Goal: Task Accomplishment & Management: Use online tool/utility

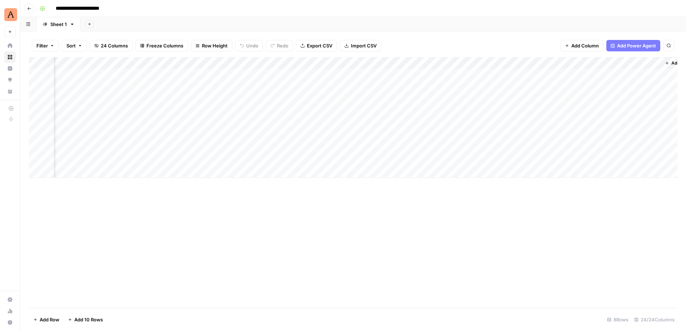
scroll to position [0, 1264]
click at [643, 63] on icon "button" at bounding box center [643, 63] width 3 height 3
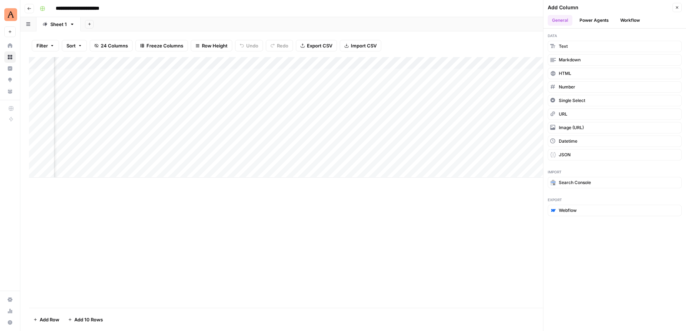
click at [588, 20] on button "Power Agents" at bounding box center [594, 20] width 38 height 11
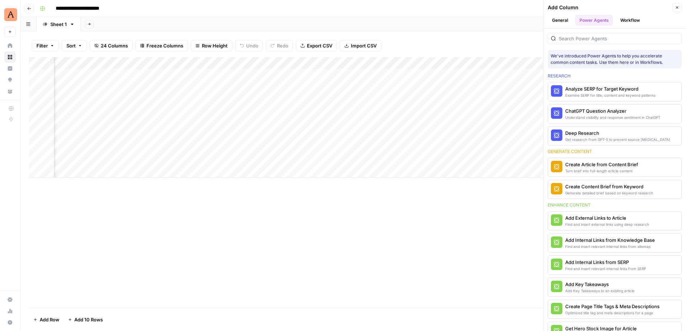
click at [634, 20] on button "Workflow" at bounding box center [630, 20] width 28 height 11
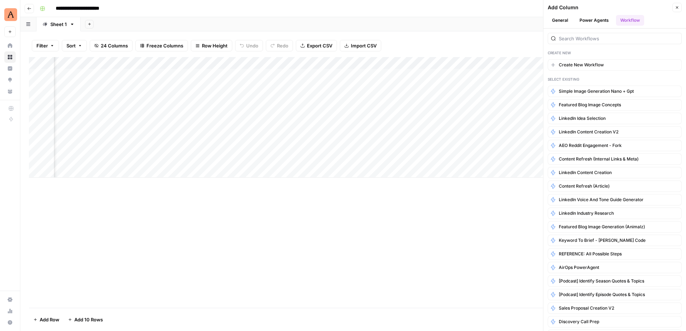
click at [591, 22] on button "Power Agents" at bounding box center [594, 20] width 38 height 11
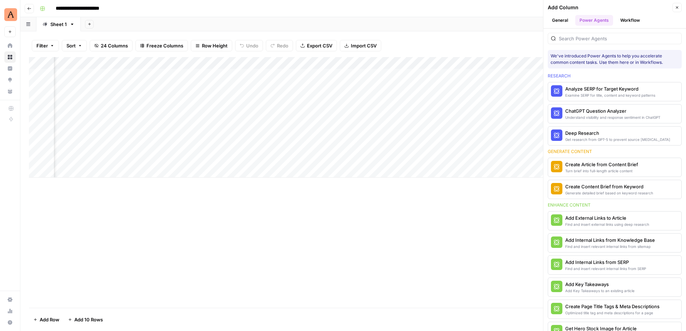
click at [557, 24] on button "General" at bounding box center [559, 20] width 25 height 11
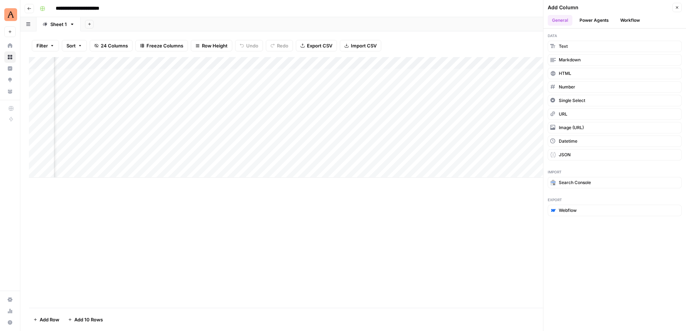
click at [596, 19] on button "Power Agents" at bounding box center [594, 20] width 38 height 11
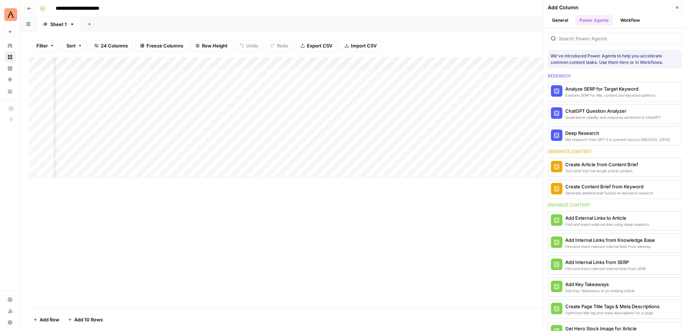
click at [626, 19] on button "Workflow" at bounding box center [630, 20] width 28 height 11
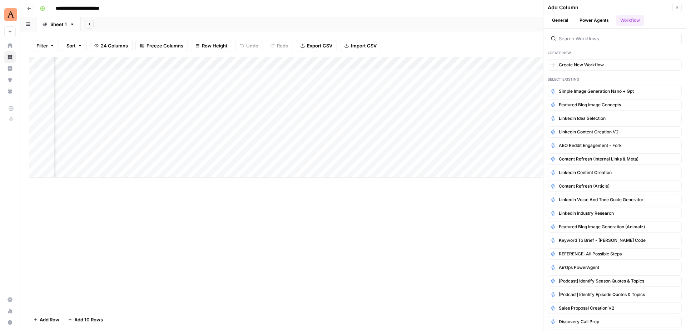
click at [547, 20] on button "General" at bounding box center [559, 20] width 25 height 11
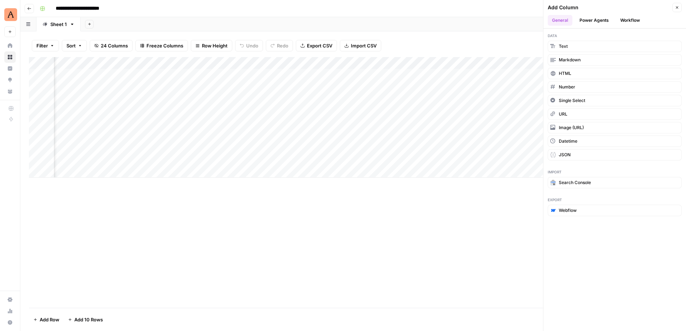
click at [550, 20] on button "General" at bounding box center [559, 20] width 25 height 11
click at [589, 21] on button "Power Agents" at bounding box center [594, 20] width 38 height 11
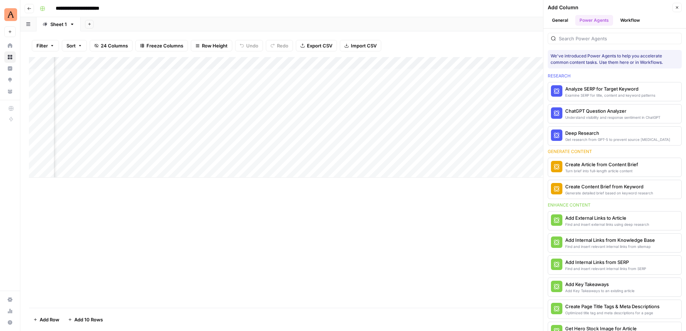
click at [623, 20] on button "Workflow" at bounding box center [630, 20] width 28 height 11
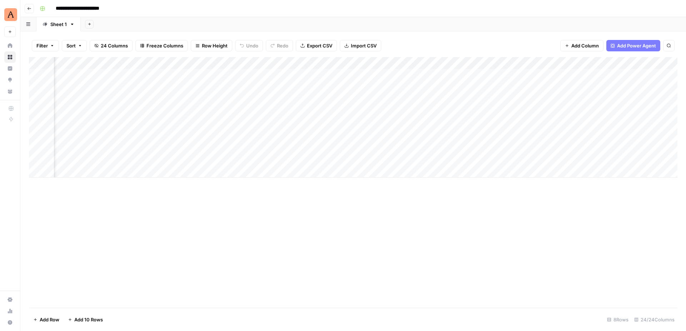
scroll to position [0, 430]
click at [532, 62] on div "Add Column" at bounding box center [353, 117] width 648 height 121
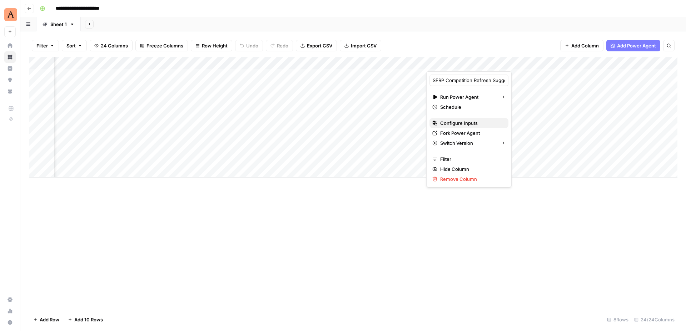
click at [468, 124] on span "Configure Inputs" at bounding box center [471, 123] width 62 height 7
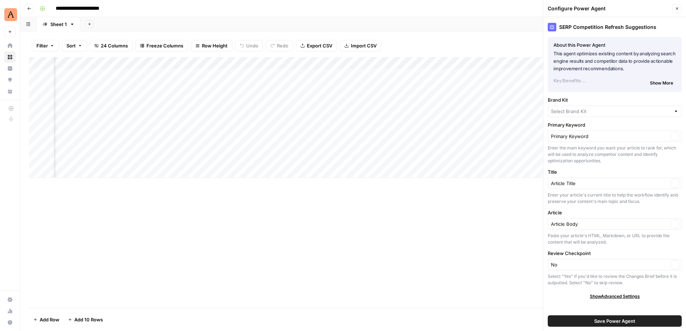
type input "Animalz"
click at [677, 7] on icon "button" at bounding box center [677, 8] width 4 height 4
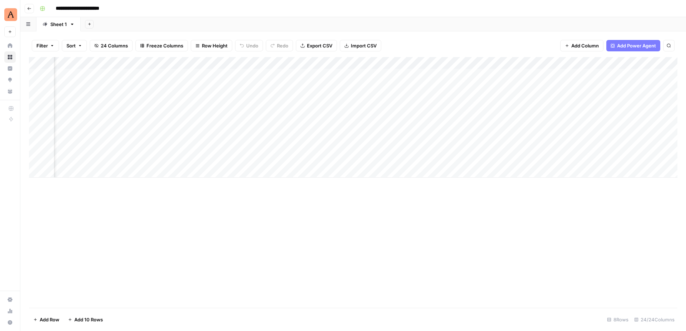
scroll to position [0, 435]
click at [462, 229] on div "Add Column" at bounding box center [353, 182] width 648 height 251
click at [420, 224] on div "Add Column" at bounding box center [353, 182] width 648 height 251
click at [526, 61] on div "Add Column" at bounding box center [353, 117] width 648 height 121
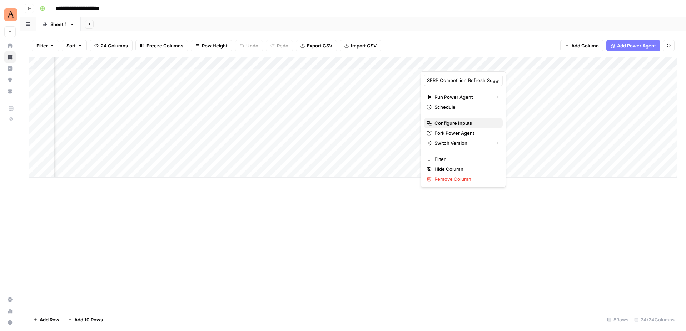
click at [457, 122] on span "Configure Inputs" at bounding box center [465, 123] width 62 height 7
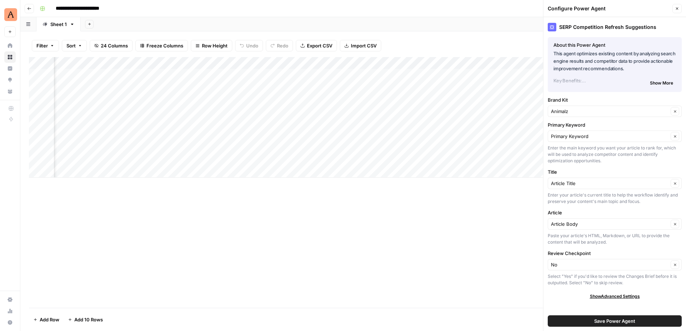
scroll to position [0, 485]
click at [598, 26] on div "SERP Competition Refresh Suggestions" at bounding box center [614, 27] width 134 height 9
copy div "SERP Competition Refresh Suggestions"
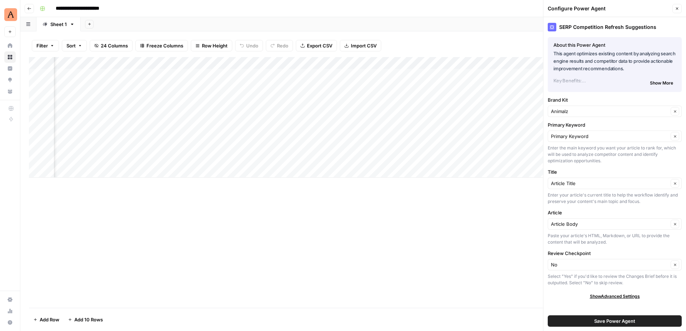
click at [675, 9] on icon "button" at bounding box center [677, 8] width 4 height 4
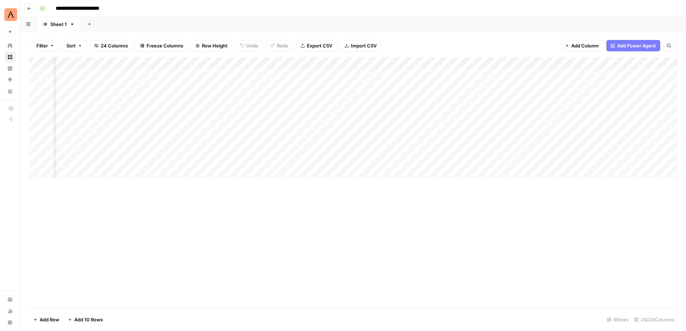
scroll to position [0, 0]
